Goal: Task Accomplishment & Management: Use online tool/utility

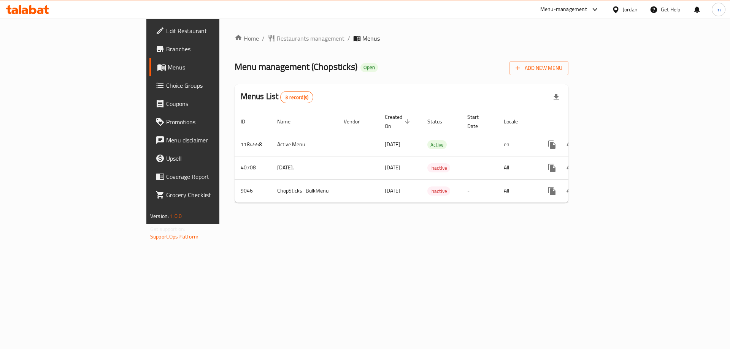
click at [166, 85] on span "Choice Groups" at bounding box center [214, 85] width 96 height 9
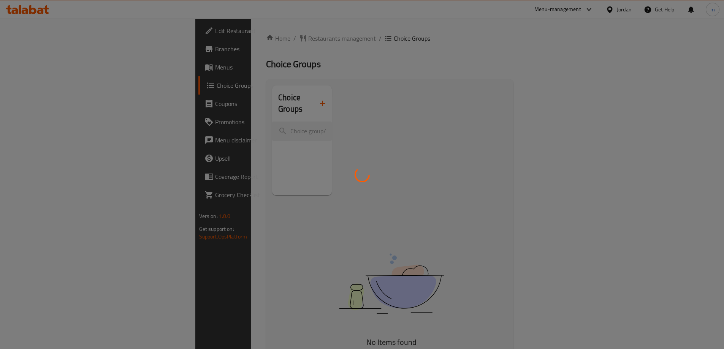
click at [53, 85] on div at bounding box center [362, 174] width 724 height 349
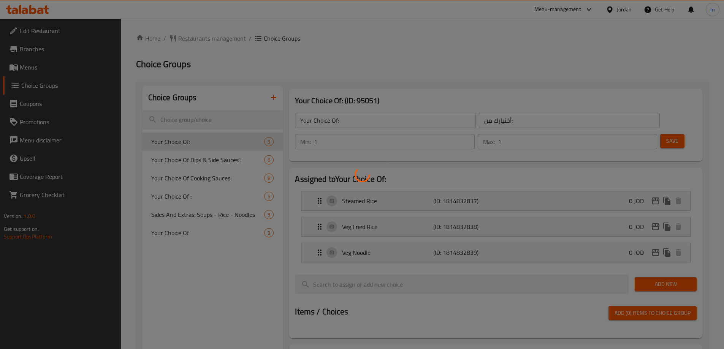
click at [184, 127] on div at bounding box center [362, 174] width 724 height 349
click at [192, 123] on div at bounding box center [362, 174] width 724 height 349
click at [204, 117] on div at bounding box center [362, 174] width 724 height 349
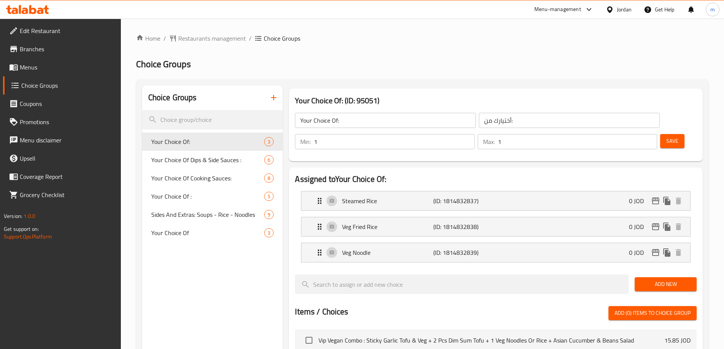
click at [196, 102] on div at bounding box center [362, 174] width 724 height 349
click at [205, 111] on input "search" at bounding box center [212, 119] width 141 height 19
click at [205, 114] on input "search" at bounding box center [212, 119] width 141 height 19
paste input "Your Choice Of Dips & Side Sauces :"
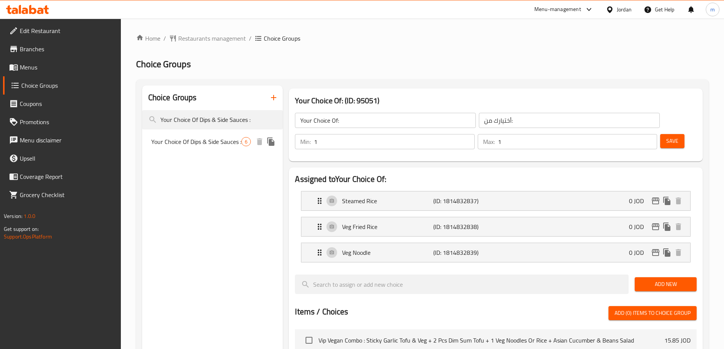
type input "Your Choice Of Dips & Side Sauces :"
click at [214, 139] on span "Your Choice Of Dips & Side Sauces :" at bounding box center [196, 141] width 90 height 9
type input "Your Choice Of Dips & Side Sauces :"
type input "اختيارك من [DEMOGRAPHIC_DATA] والغموس:"
type input "0"
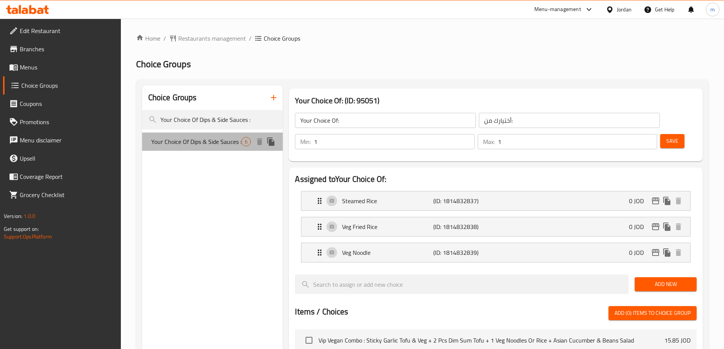
type input "0"
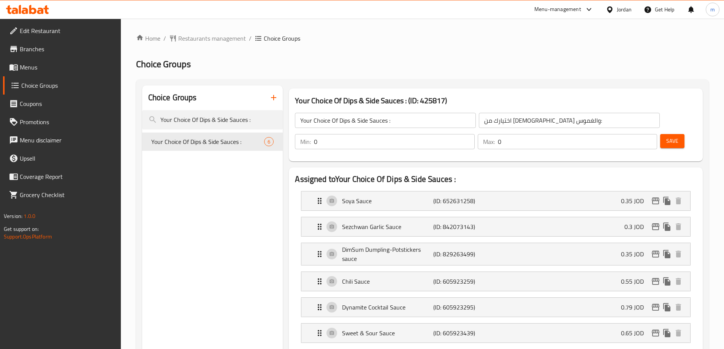
click at [198, 39] on span "Restaurants management" at bounding box center [212, 38] width 68 height 9
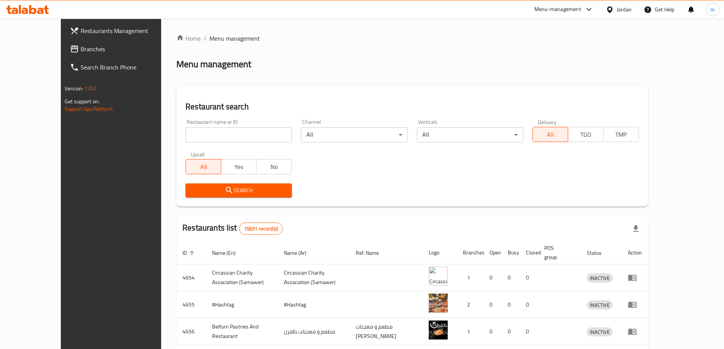
click at [72, 53] on div at bounding box center [362, 174] width 724 height 349
click at [81, 53] on span "Branches" at bounding box center [128, 48] width 95 height 9
